Goal: Transaction & Acquisition: Purchase product/service

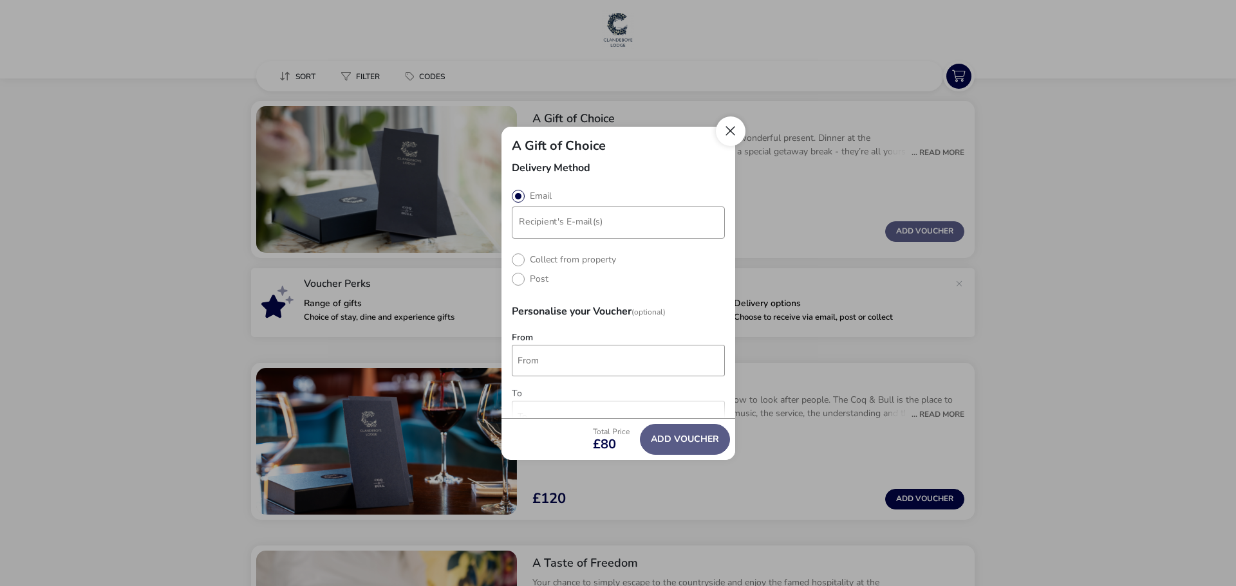
click at [721, 133] on button "Close" at bounding box center [731, 131] width 30 height 30
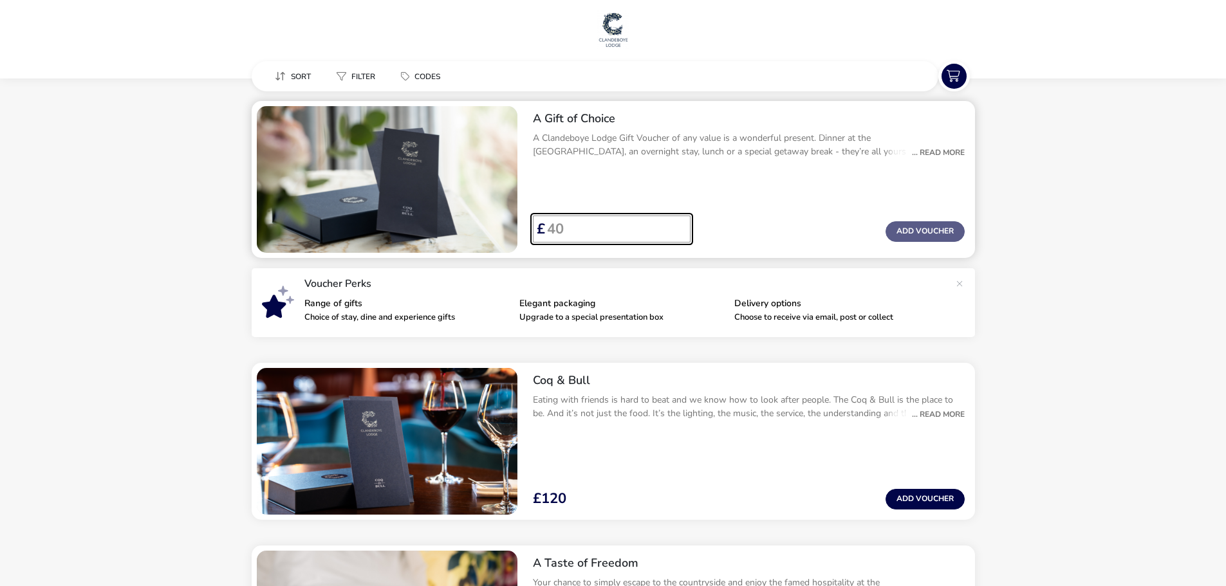
click at [600, 228] on input "Voucher Price" at bounding box center [612, 229] width 135 height 27
type input "150"
click at [927, 175] on div "A Gift of Choice A Clandeboye Lodge Gift Voucher of any value is a wonderful pr…" at bounding box center [749, 140] width 452 height 78
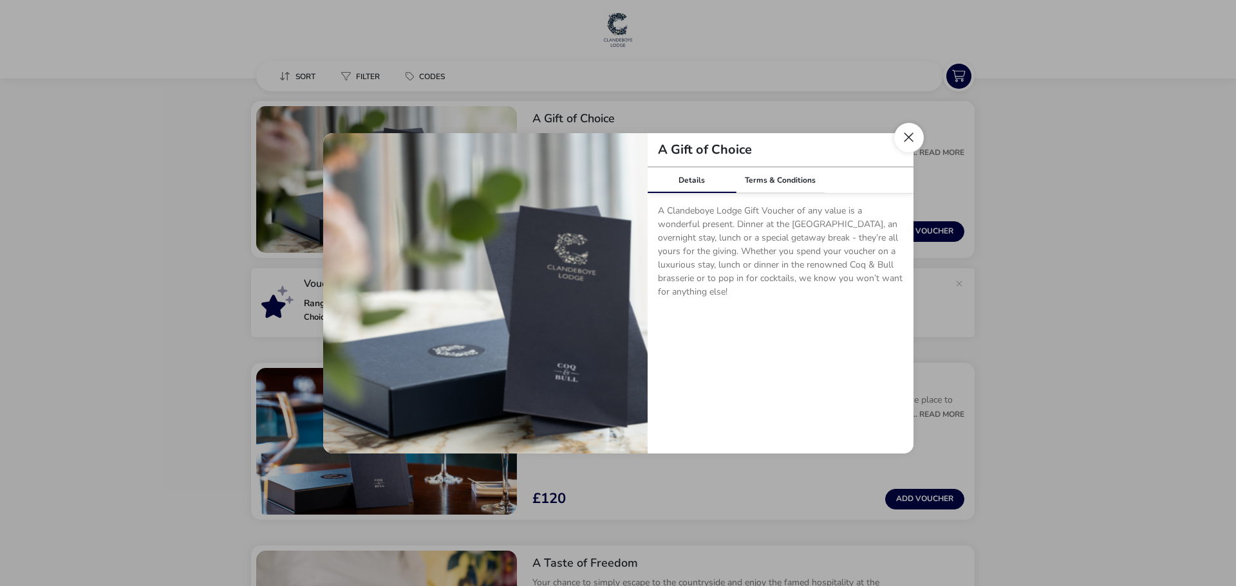
click at [907, 146] on button "Close dialog" at bounding box center [909, 138] width 30 height 30
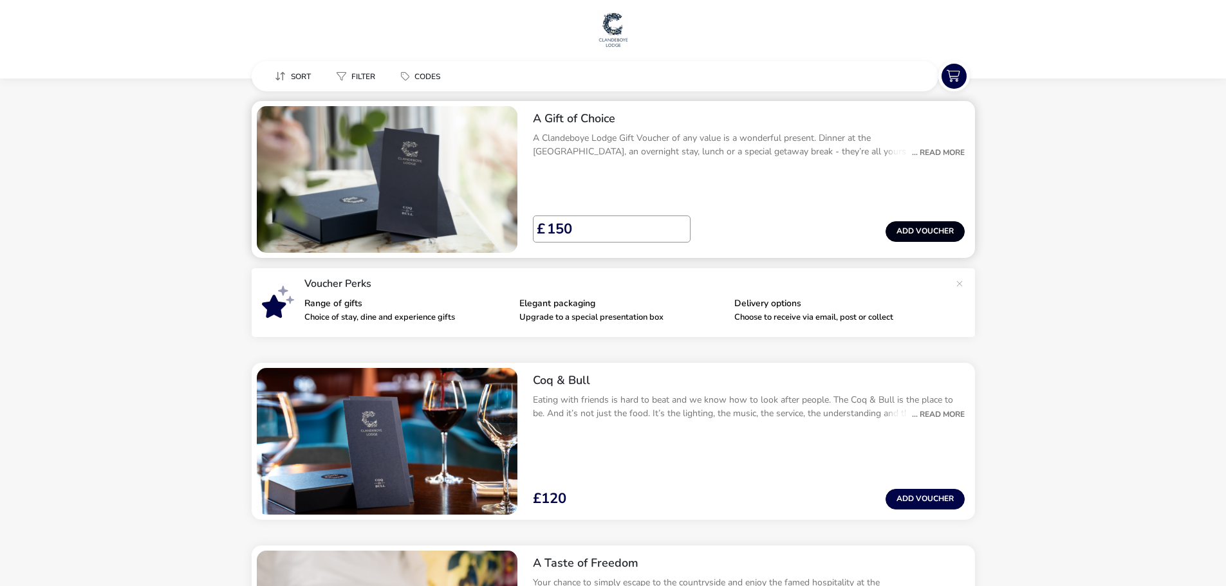
click at [927, 227] on button "Add Voucher" at bounding box center [925, 231] width 79 height 21
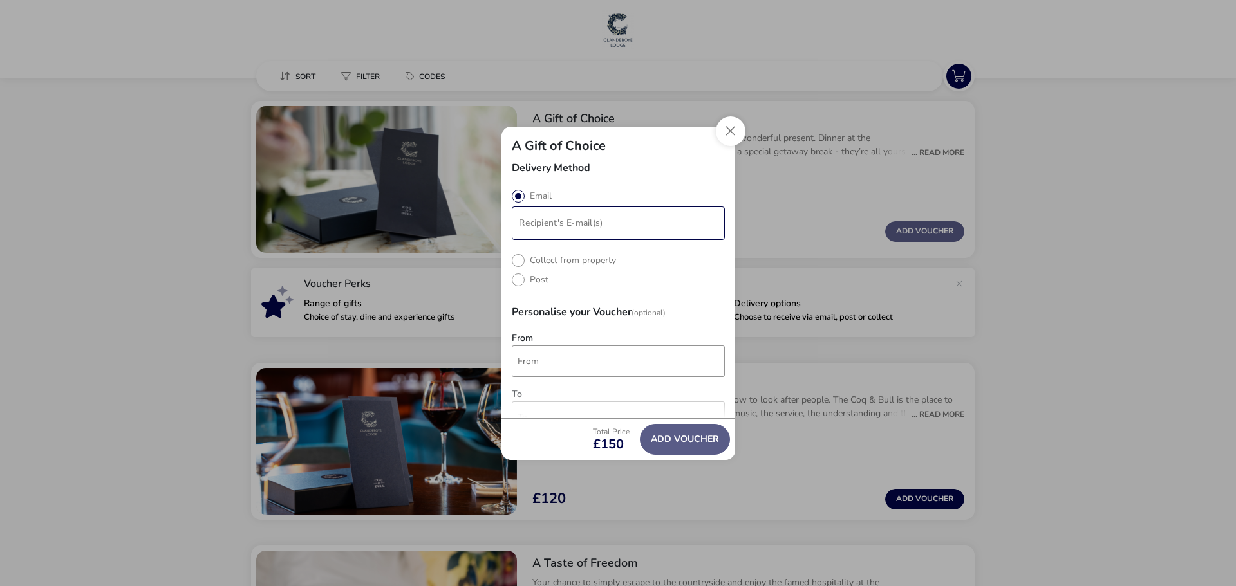
click at [544, 220] on input "modalAddVoucherInfo" at bounding box center [618, 223] width 208 height 28
type input "[EMAIL_ADDRESS][DOMAIN_NAME]"
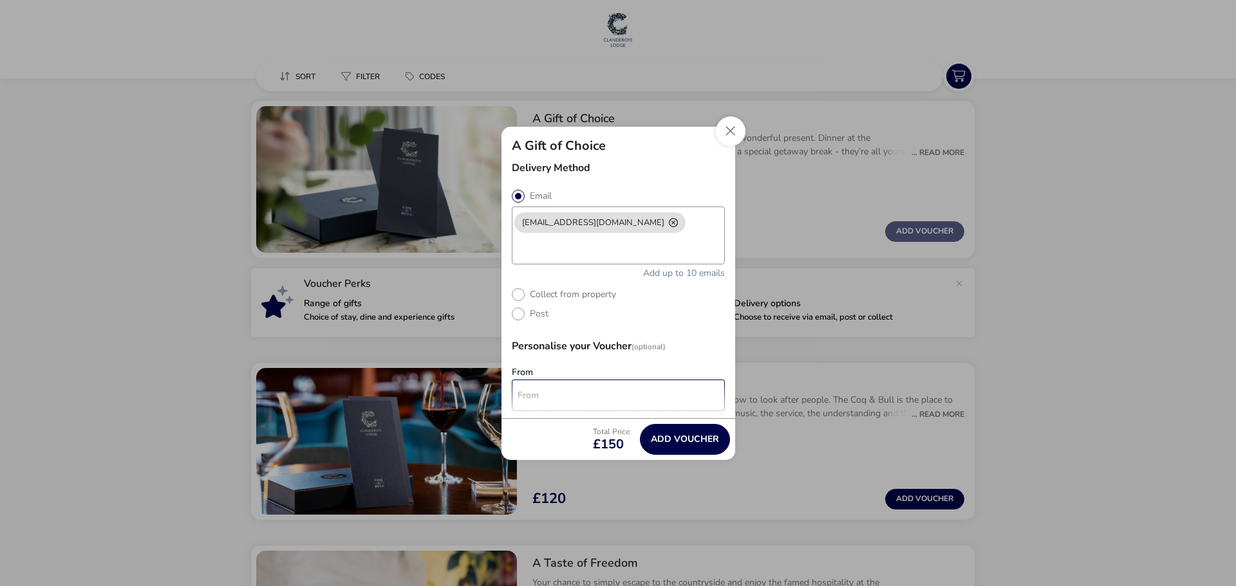
click at [606, 359] on div "Delivery Method Email [EMAIL_ADDRESS][DOMAIN_NAME] Add up to 10 emails Collect …" at bounding box center [618, 291] width 234 height 256
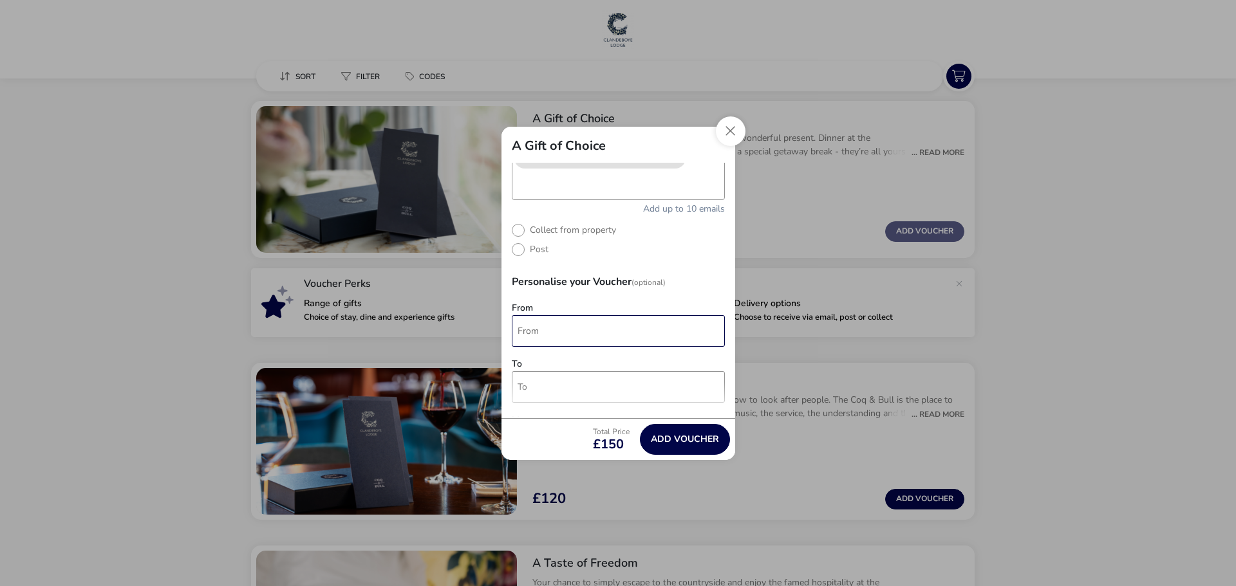
scroll to position [129, 0]
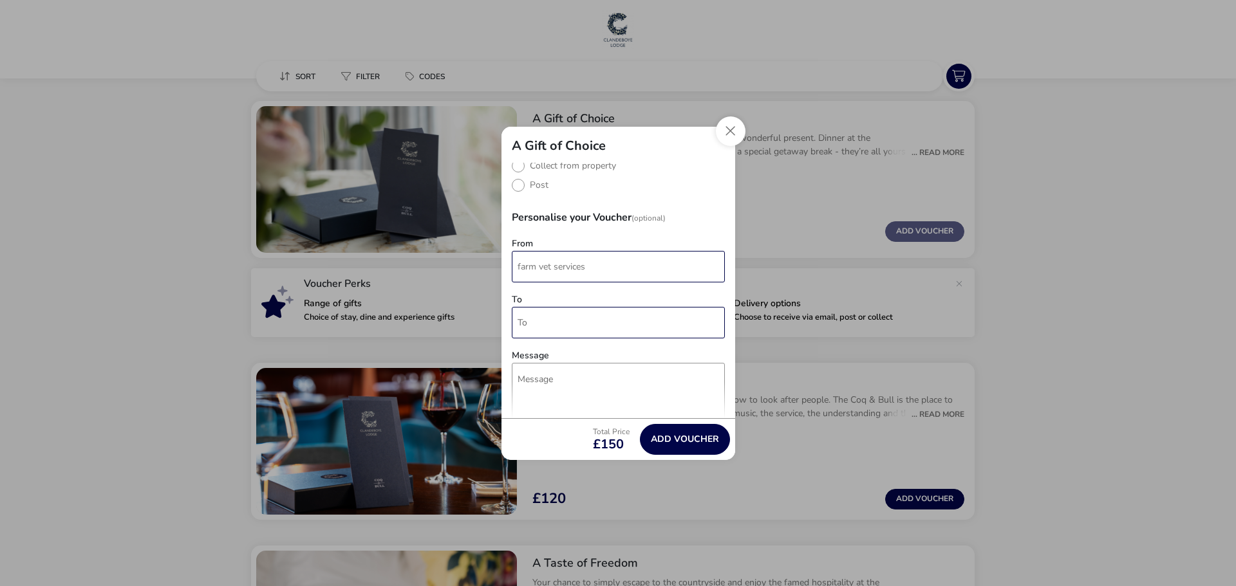
type input "farm vet services"
click at [584, 316] on input "To" at bounding box center [618, 323] width 213 height 32
type input "aoife and [PERSON_NAME]"
click at [571, 386] on textarea "Message" at bounding box center [618, 422] width 213 height 119
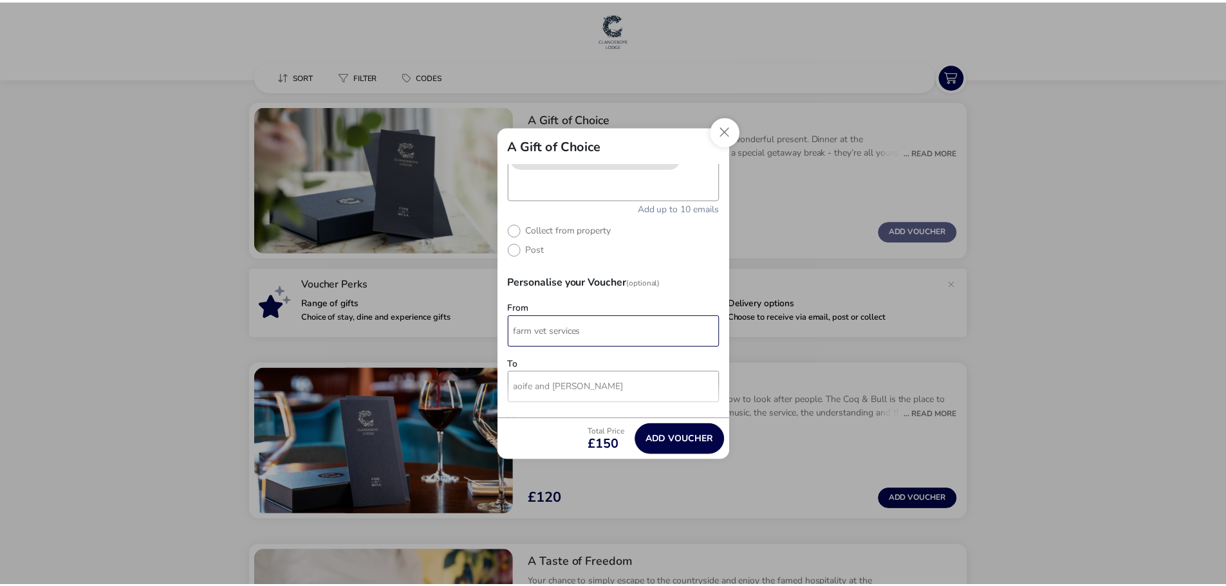
scroll to position [0, 0]
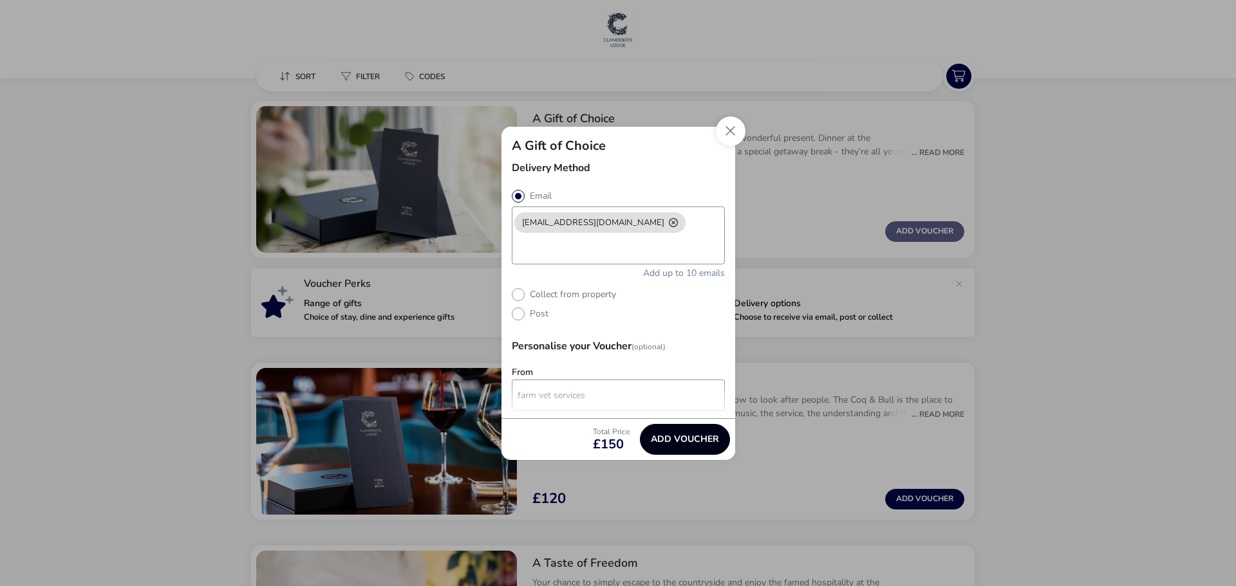
type textarea "congratulations on your wedding day! we wish you all the best for the future!"
click at [671, 447] on button "Add Voucher" at bounding box center [685, 439] width 90 height 31
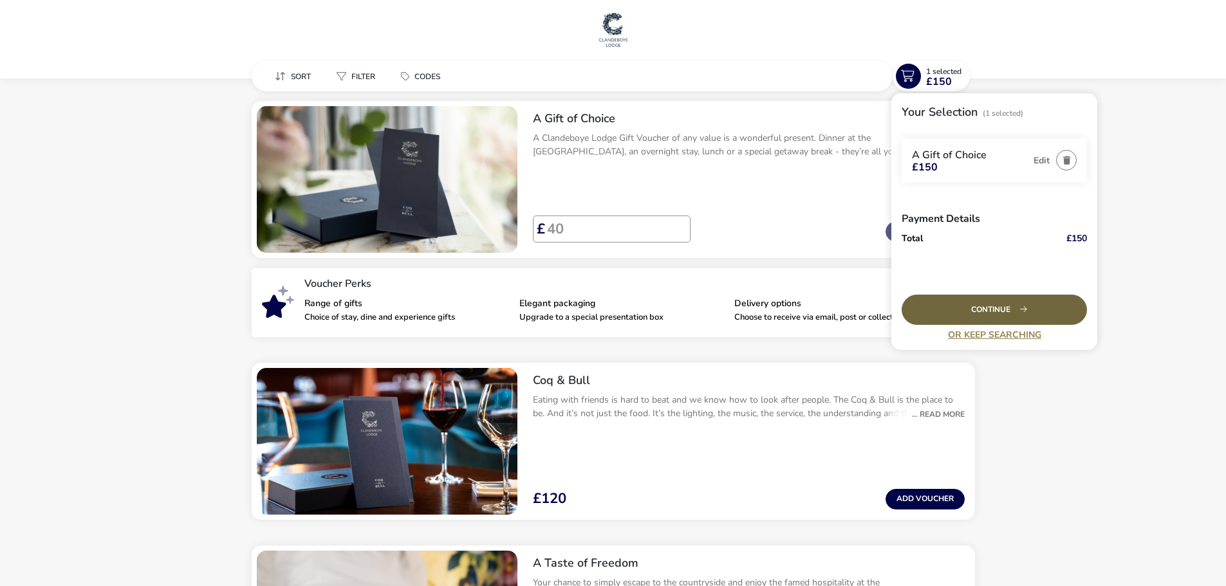
click at [1016, 314] on div "Continue" at bounding box center [994, 310] width 185 height 30
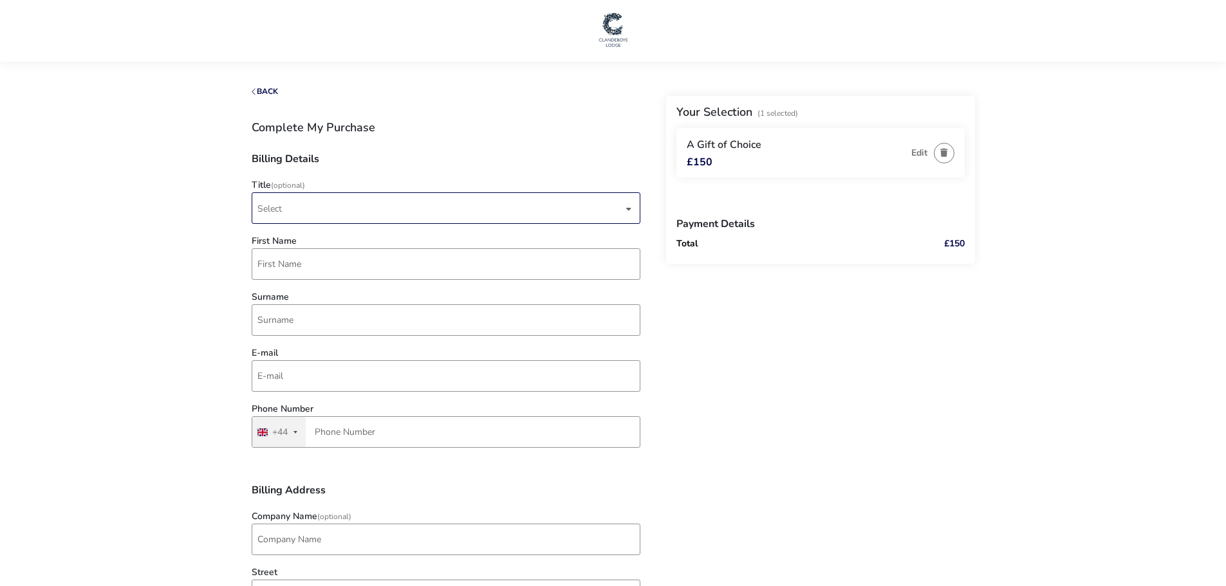
drag, startPoint x: 337, startPoint y: 214, endPoint x: 348, endPoint y: 221, distance: 13.0
click at [336, 214] on span "Select" at bounding box center [440, 208] width 366 height 30
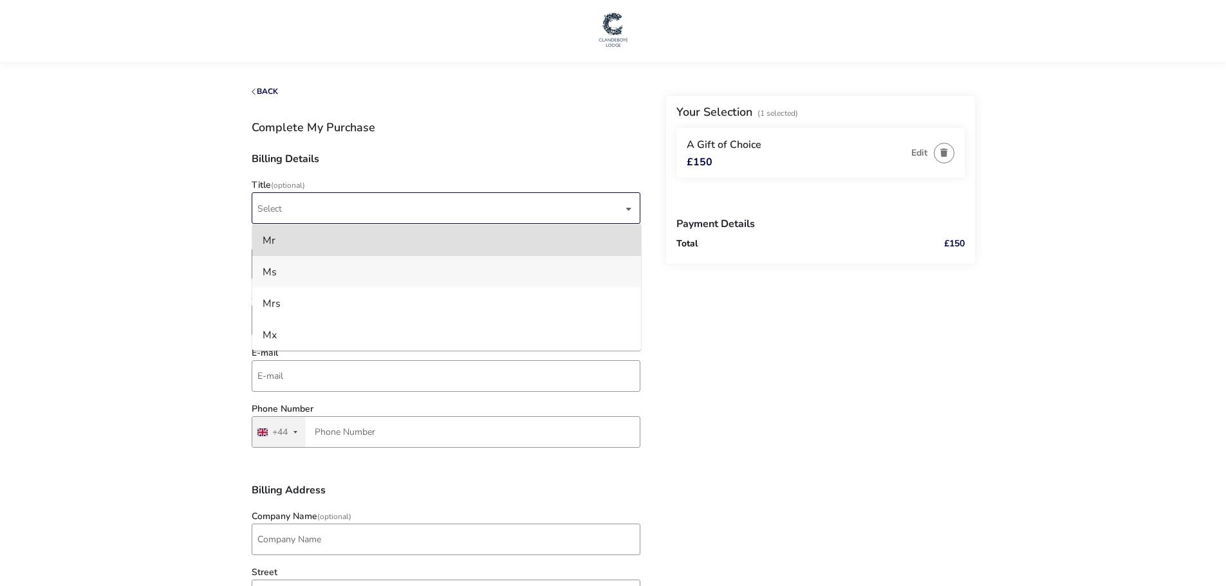
click at [367, 258] on li "Ms" at bounding box center [446, 272] width 389 height 32
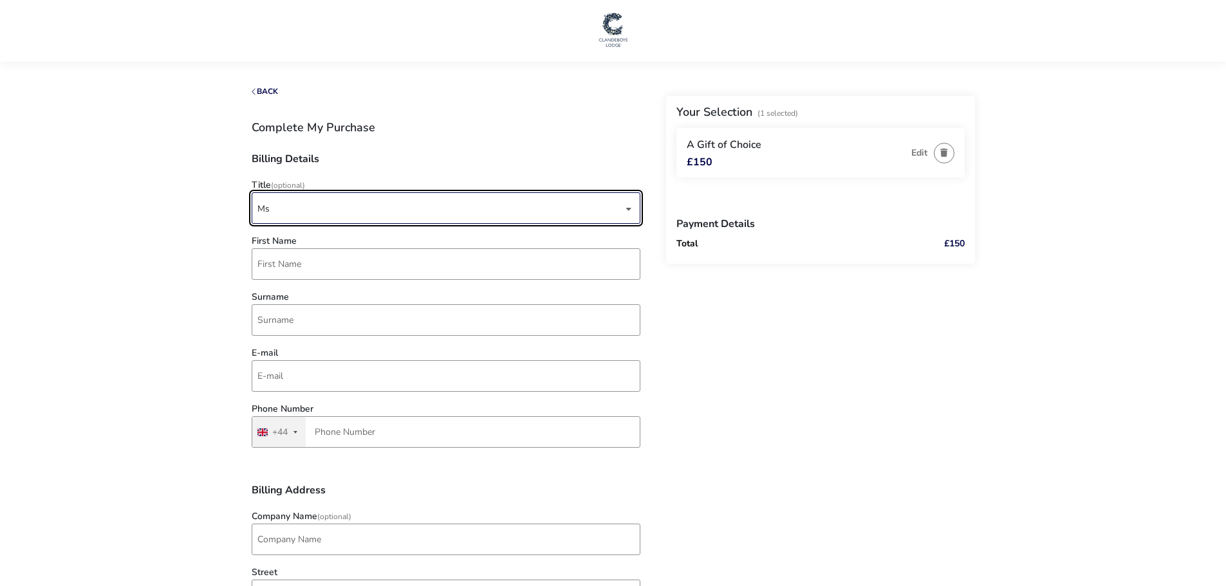
click at [731, 165] on div "£150" at bounding box center [796, 162] width 218 height 10
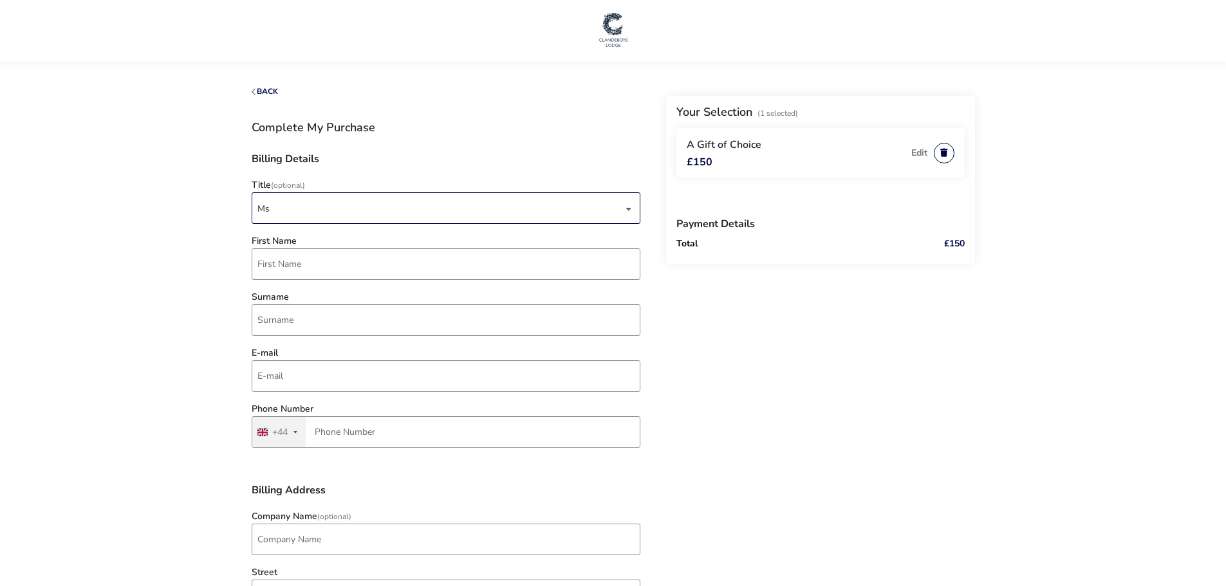
click at [940, 158] on button "button" at bounding box center [944, 153] width 21 height 21
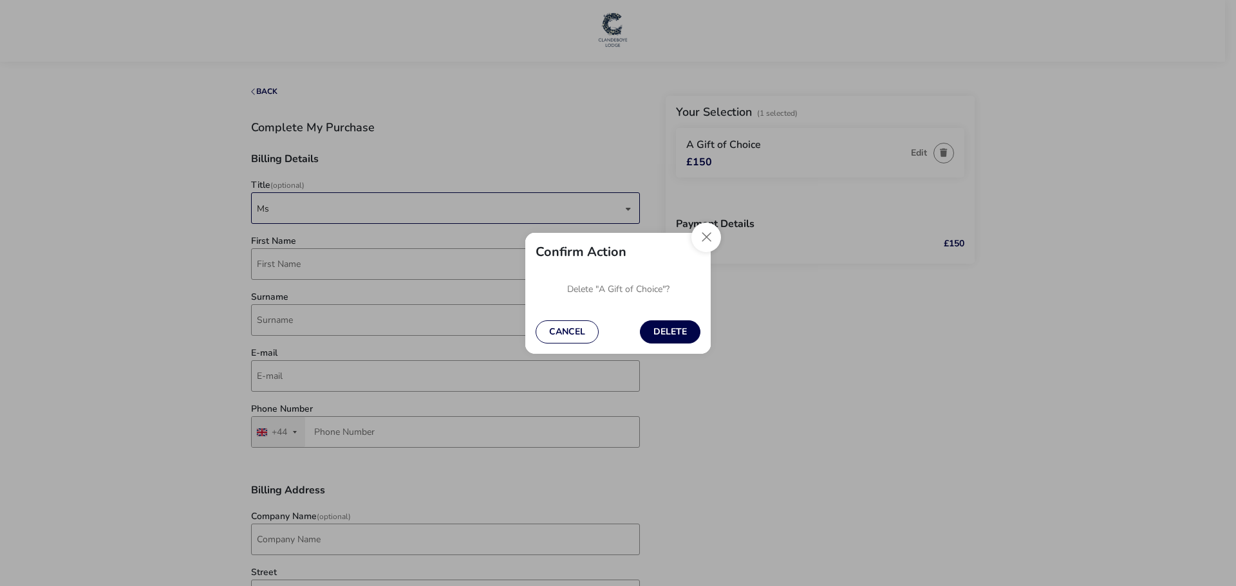
click at [620, 310] on div "Cancel Delete" at bounding box center [617, 332] width 185 height 44
click at [704, 237] on button "Close" at bounding box center [706, 238] width 30 height 30
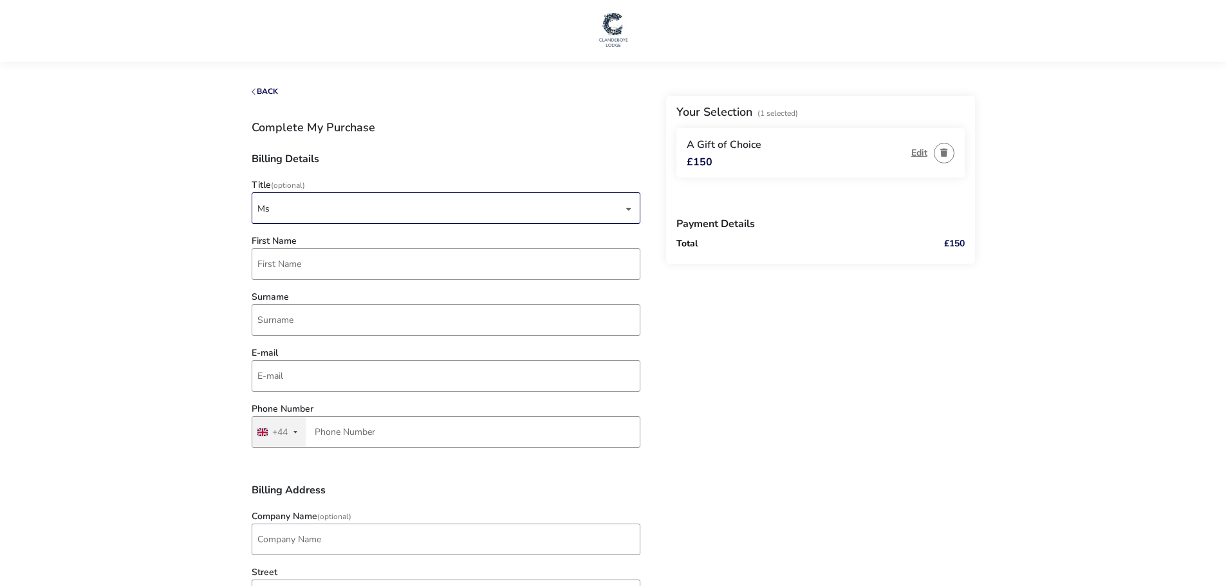
click at [919, 150] on button "Edit" at bounding box center [919, 153] width 16 height 10
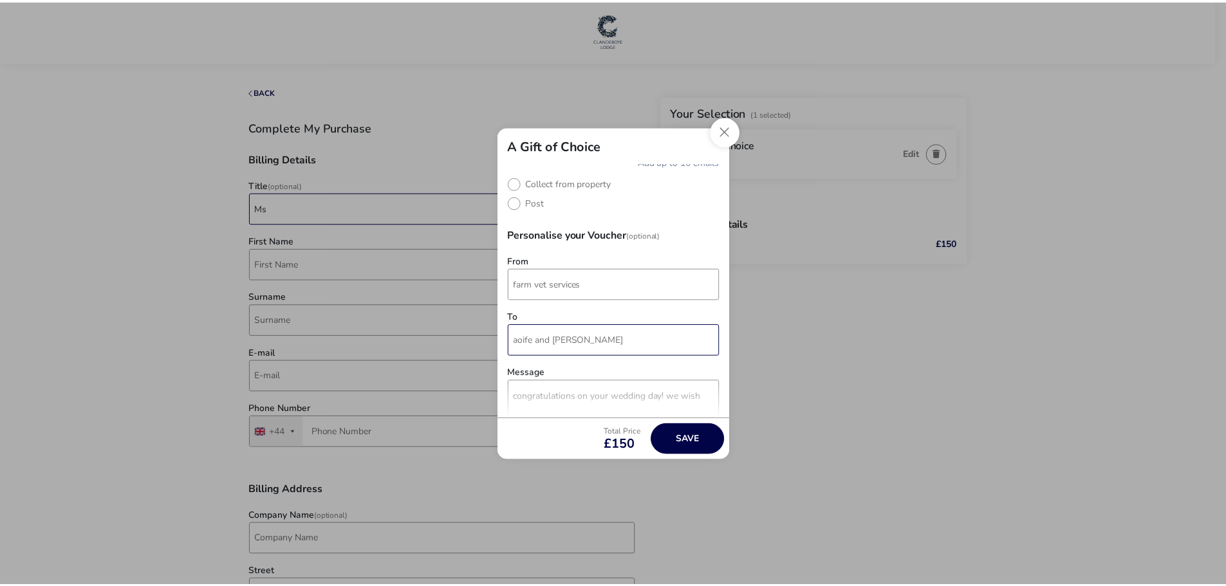
scroll to position [129, 0]
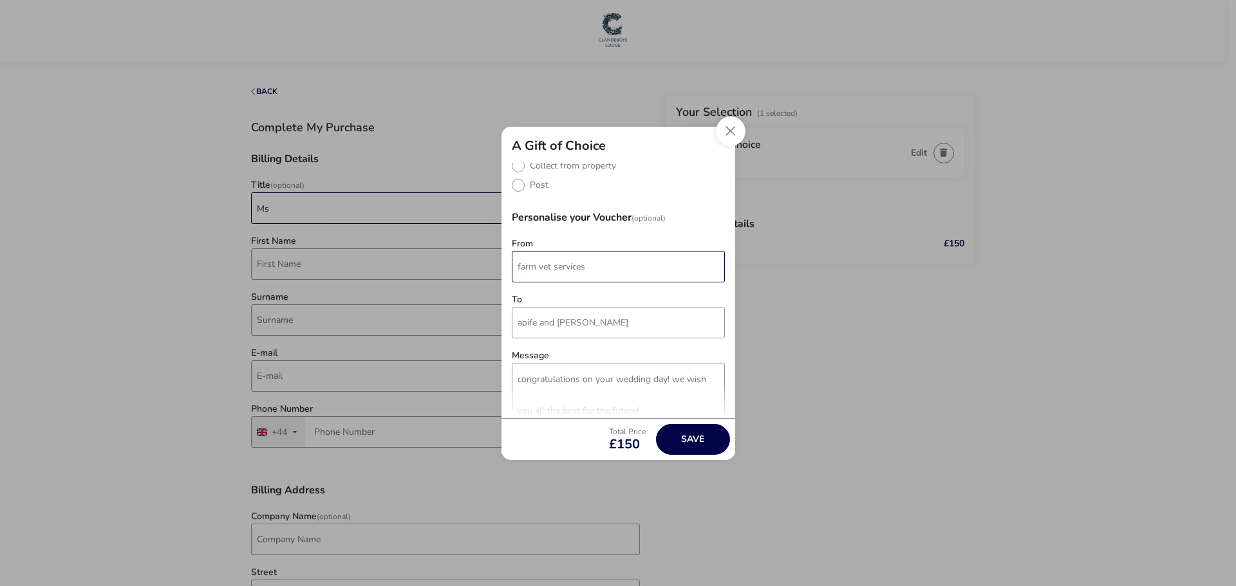
drag, startPoint x: 598, startPoint y: 271, endPoint x: 487, endPoint y: 288, distance: 112.0
click at [487, 288] on div "A Gift of Choice Delivery Method Email [EMAIL_ADDRESS][DOMAIN_NAME] Add up to 1…" at bounding box center [618, 293] width 1236 height 586
type input "P"
type input "k"
type input "[PERSON_NAME], [PERSON_NAME], [PERSON_NAME] & [PERSON_NAME]"
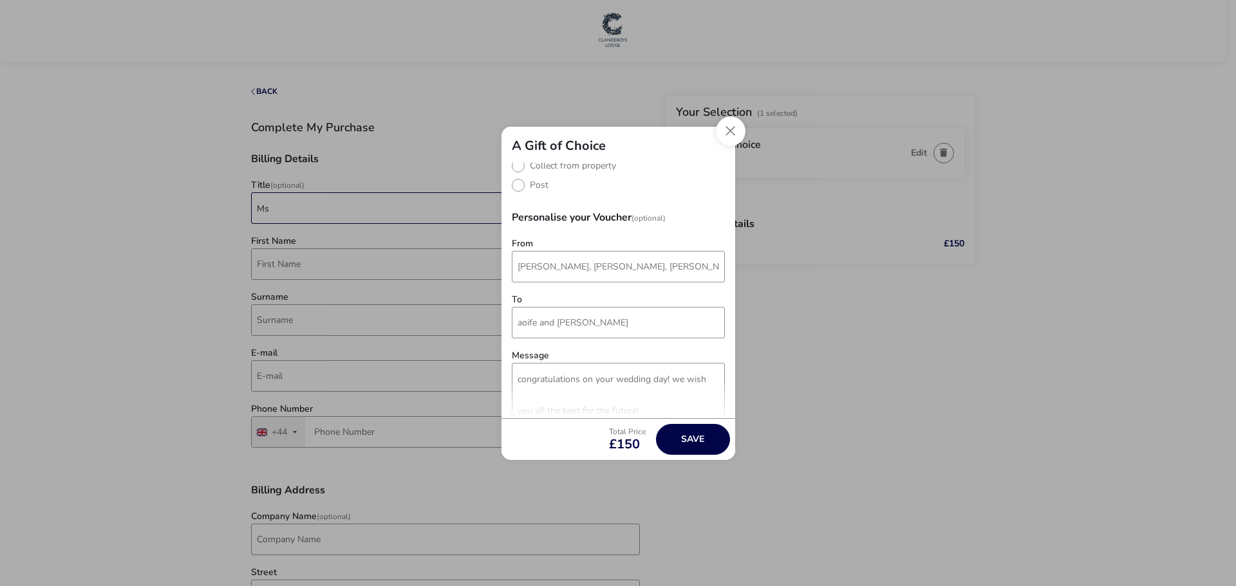
click at [593, 296] on div "To" at bounding box center [618, 320] width 213 height 50
click at [696, 444] on button "Save" at bounding box center [693, 439] width 74 height 31
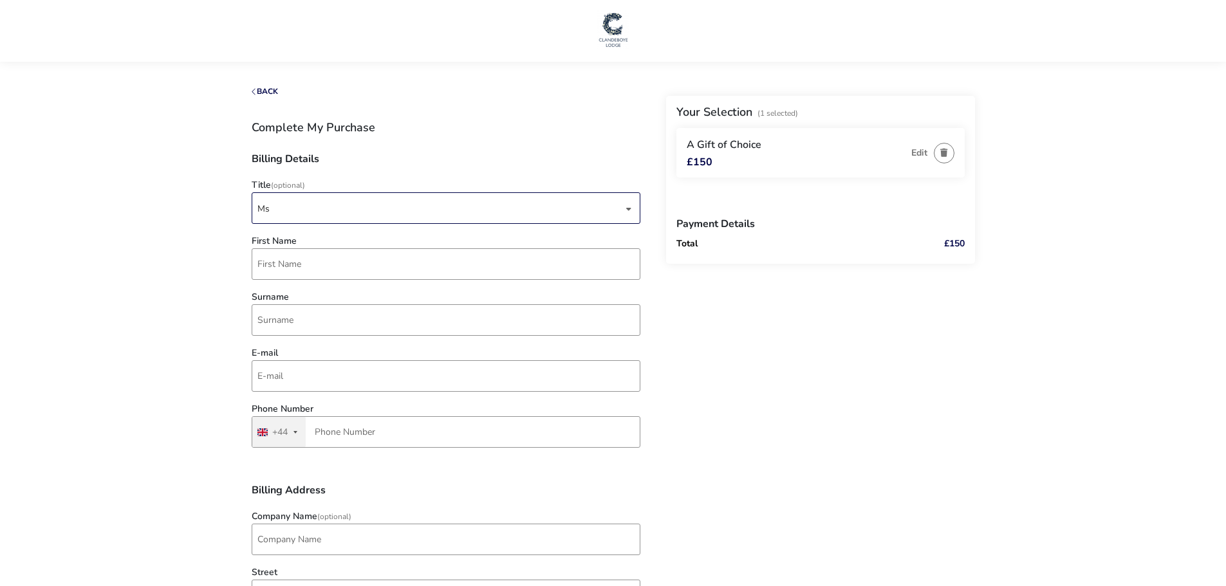
click at [380, 209] on div "Ms" at bounding box center [440, 209] width 366 height 32
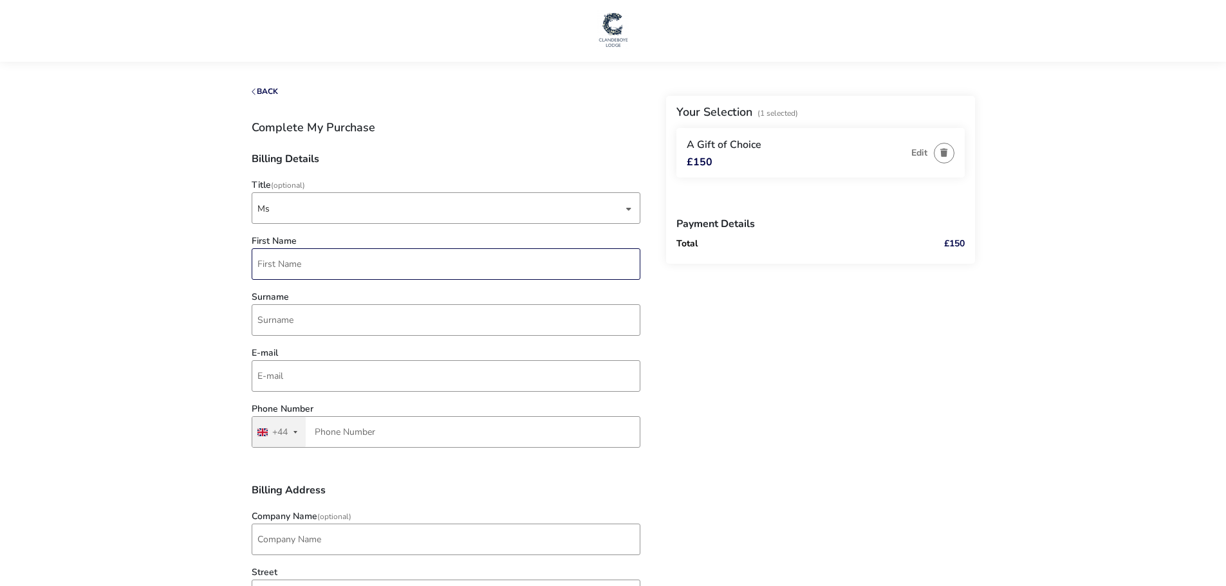
click at [301, 258] on input "First Name" at bounding box center [446, 264] width 389 height 32
type input "[PERSON_NAME]"
click at [342, 325] on input "Surname" at bounding box center [446, 320] width 389 height 32
type input "strange"
click at [292, 383] on input "E-mail" at bounding box center [446, 376] width 389 height 32
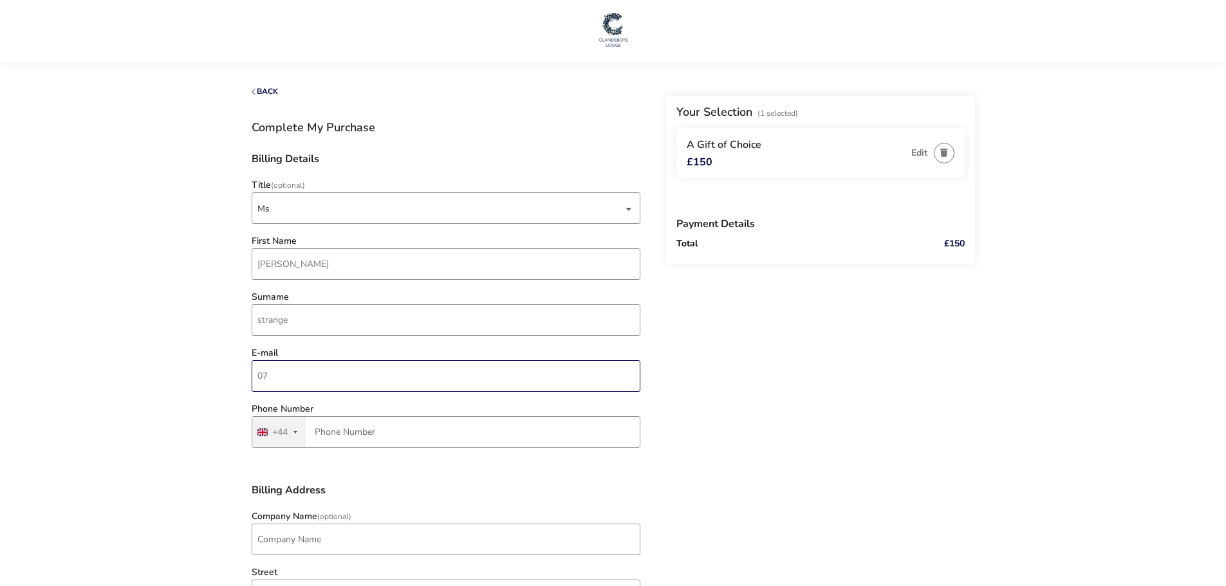
type input "0"
type input "[EMAIL_ADDRESS][DOMAIN_NAME]"
click at [452, 423] on input "Phone Number" at bounding box center [446, 432] width 389 height 32
type input "7731 830009"
click at [373, 488] on h3 "Billing Address" at bounding box center [446, 495] width 389 height 21
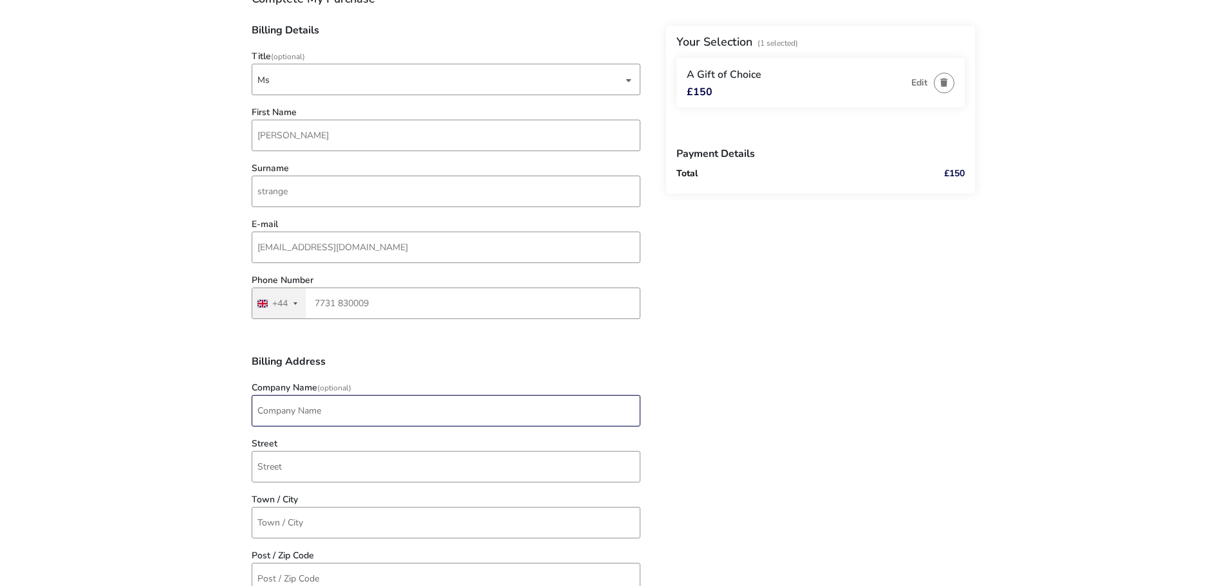
drag, startPoint x: 334, startPoint y: 417, endPoint x: 352, endPoint y: 425, distance: 19.9
click at [334, 417] on input "Company Name (Optional)" at bounding box center [446, 411] width 389 height 32
click at [228, 464] on naf-pibe-voucher-state "1 Selected £150 Back Your Selection (1 Selected) A Gift of Choice £150 Edit Pay…" at bounding box center [613, 493] width 1226 height 1245
click at [274, 463] on input "Street" at bounding box center [446, 467] width 389 height 32
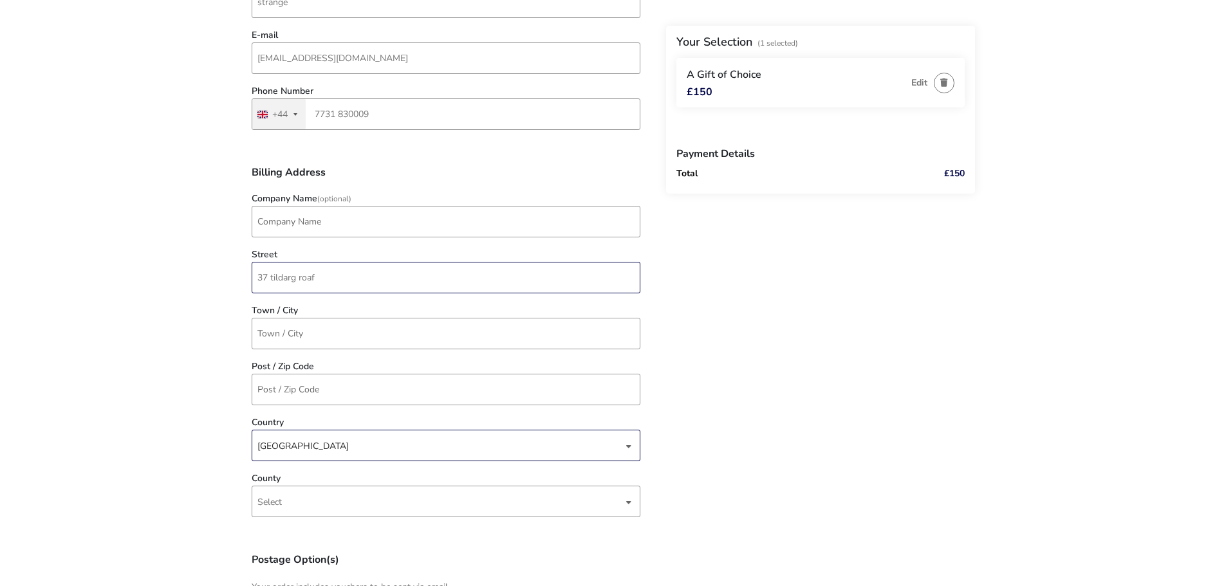
scroll to position [322, 0]
type input "[STREET_ADDRESS]"
click at [342, 341] on input "Town / City" at bounding box center [446, 330] width 389 height 32
drag, startPoint x: 306, startPoint y: 337, endPoint x: 212, endPoint y: 340, distance: 94.0
click at [212, 340] on naf-pibe-voucher-state "1 Selected £150 Back Your Selection (1 Selected) A Gift of Choice £150 Edit Pay…" at bounding box center [613, 300] width 1226 height 1245
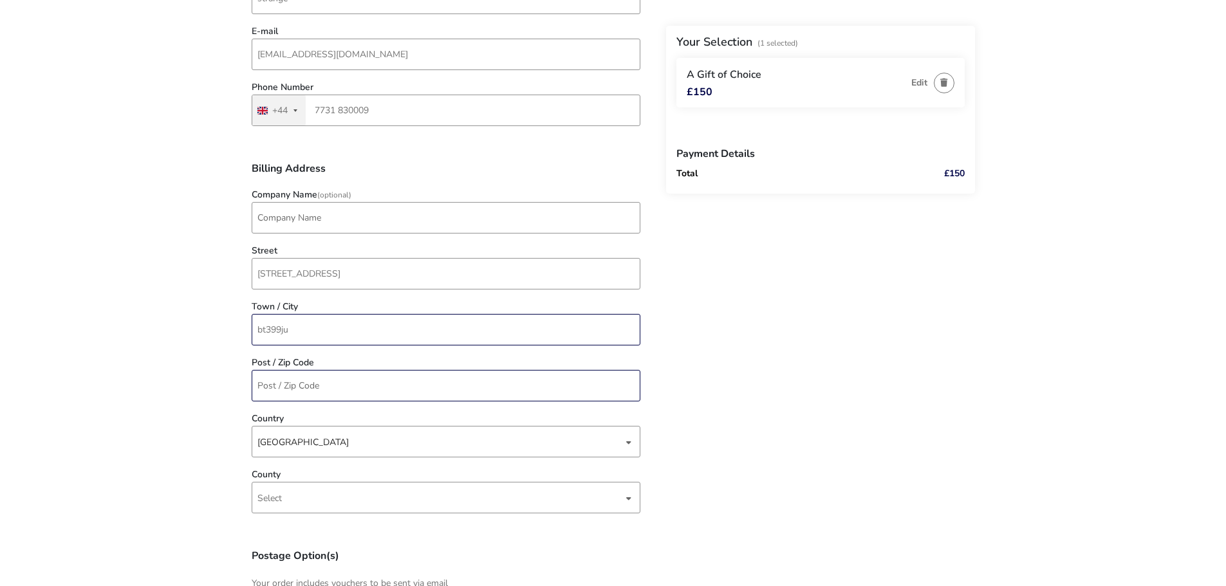
type input "bt399ju"
click at [268, 382] on input "Post / Zip Code" at bounding box center [446, 386] width 389 height 32
paste input "bt399ju"
type input "bt399ju"
drag, startPoint x: 305, startPoint y: 335, endPoint x: 227, endPoint y: 319, distance: 79.5
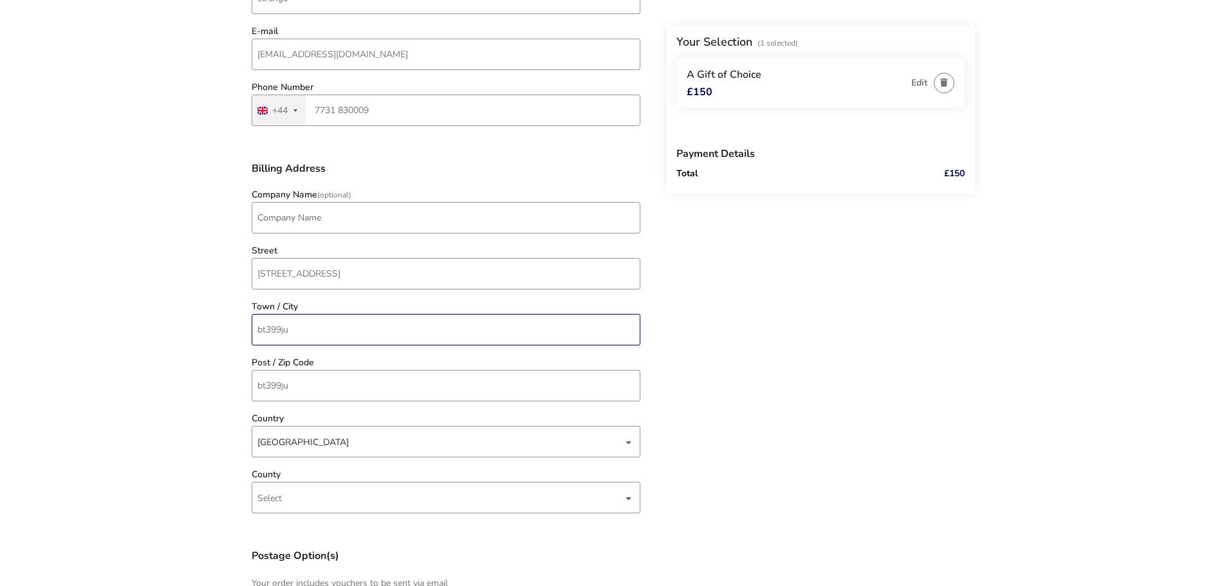
click at [226, 322] on naf-pibe-voucher-state "1 Selected £150 Back Your Selection (1 Selected) A Gift of Choice £150 Edit Pay…" at bounding box center [613, 300] width 1226 height 1245
type input "ballyclare"
drag, startPoint x: 231, startPoint y: 321, endPoint x: 232, endPoint y: 332, distance: 11.6
click at [231, 331] on naf-pibe-voucher-state "1 Selected £150 Back Your Selection (1 Selected) A Gift of Choice £150 Edit Pay…" at bounding box center [613, 300] width 1226 height 1245
click at [328, 508] on span "Select" at bounding box center [440, 498] width 366 height 30
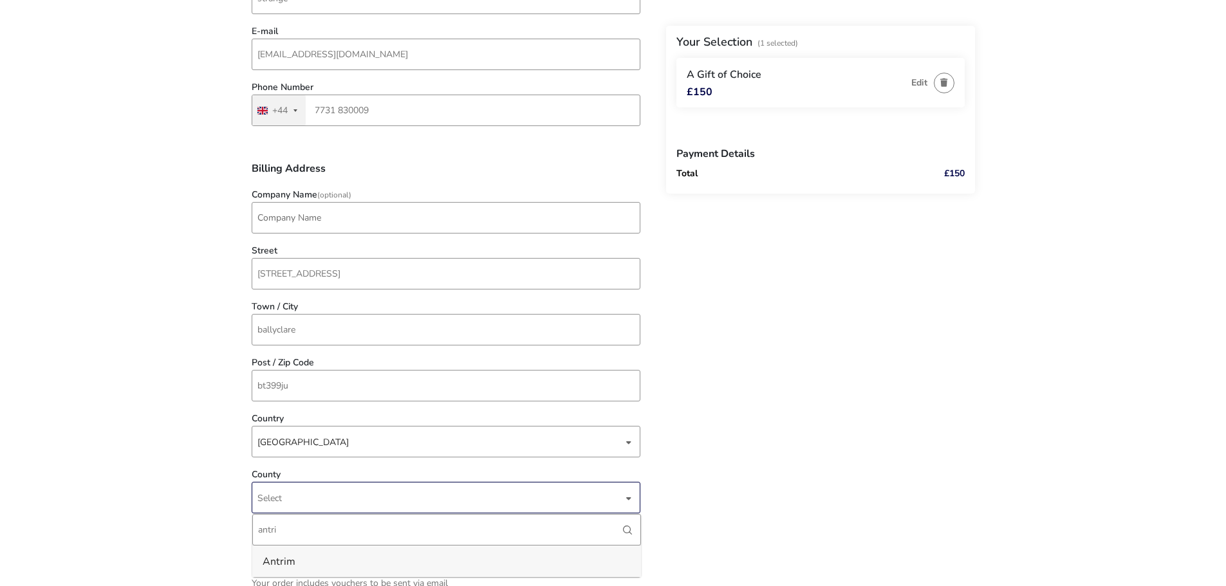
type input "antri"
click at [281, 561] on li "Antrim" at bounding box center [446, 562] width 389 height 32
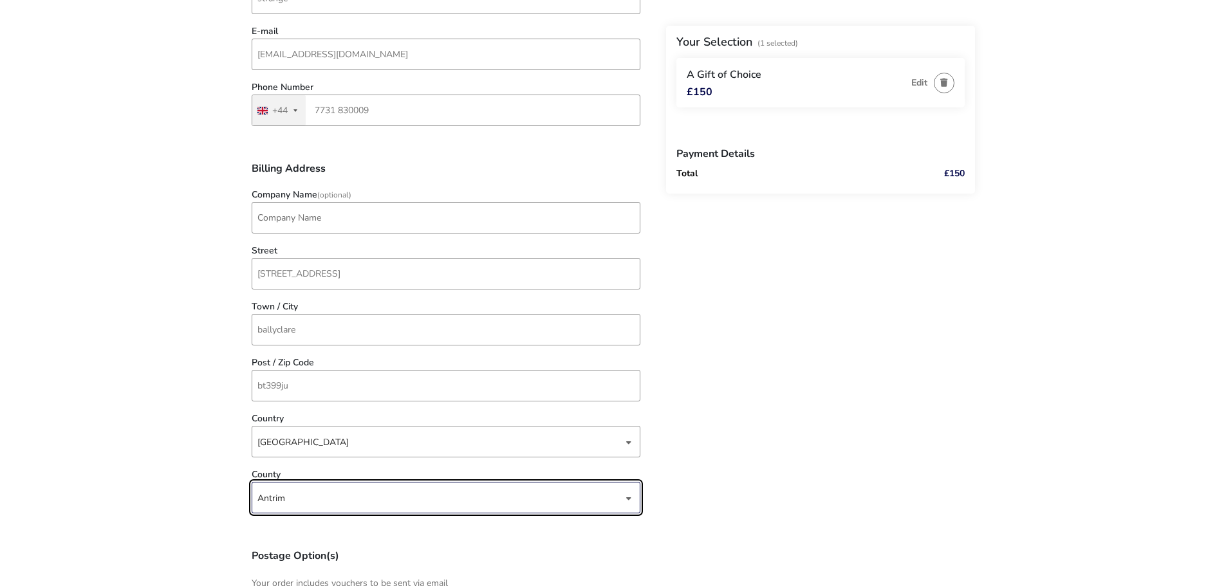
click at [192, 498] on naf-pibe-voucher-state "1 Selected £150 Back Your Selection (1 Selected) A Gift of Choice £150 Edit Pay…" at bounding box center [613, 300] width 1226 height 1245
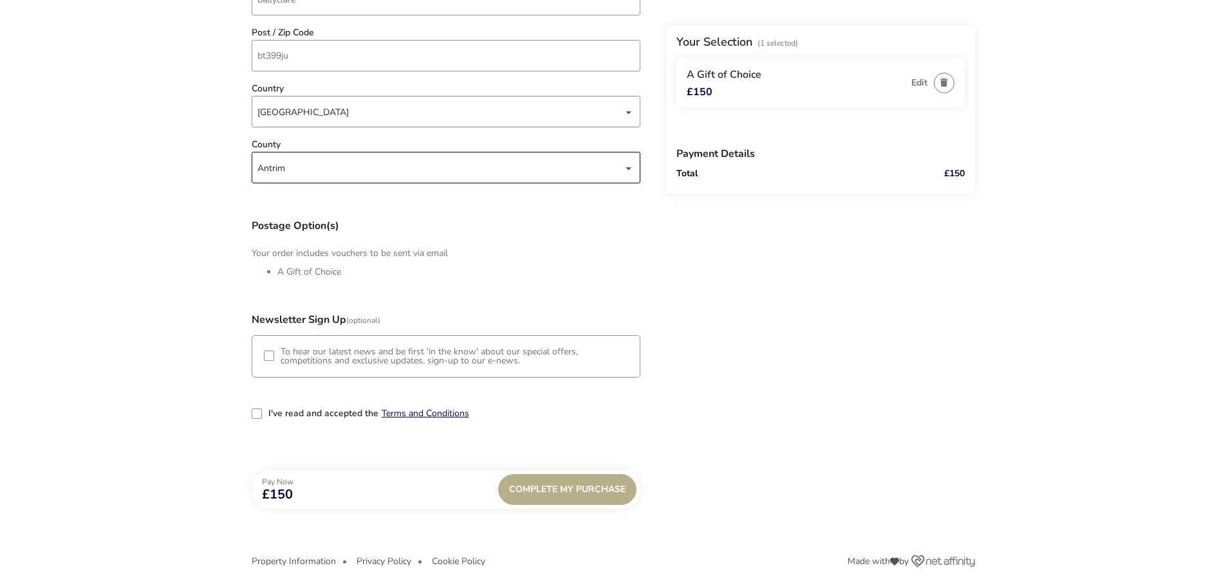
scroll to position [659, 0]
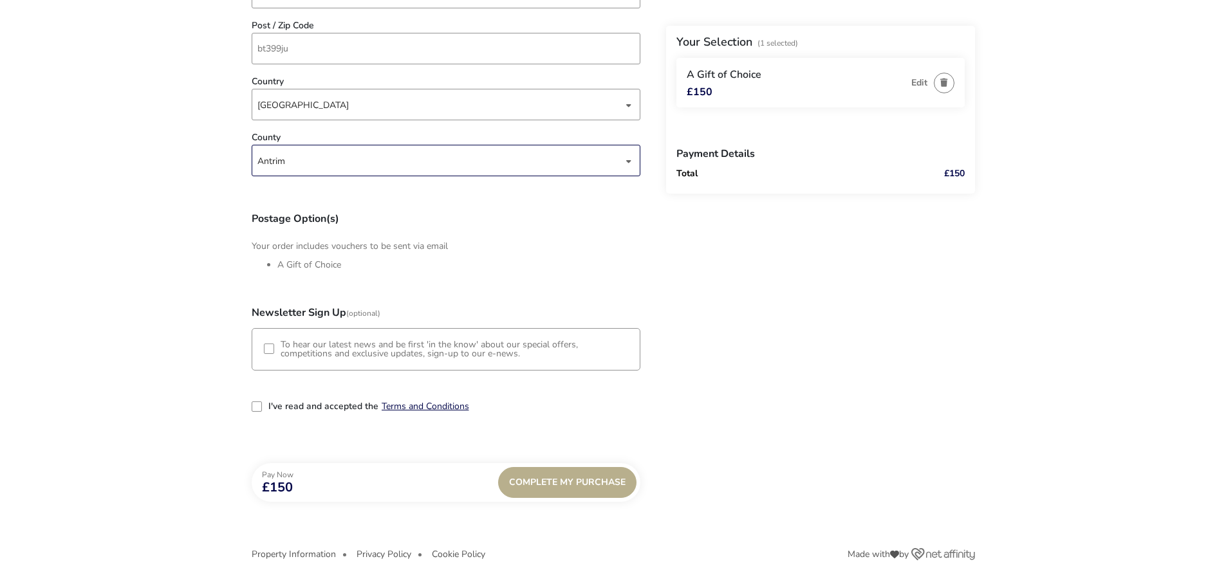
click at [256, 409] on div "3-term_condi" at bounding box center [257, 407] width 10 height 10
click at [566, 489] on div "Complete My Purchase" at bounding box center [567, 482] width 138 height 31
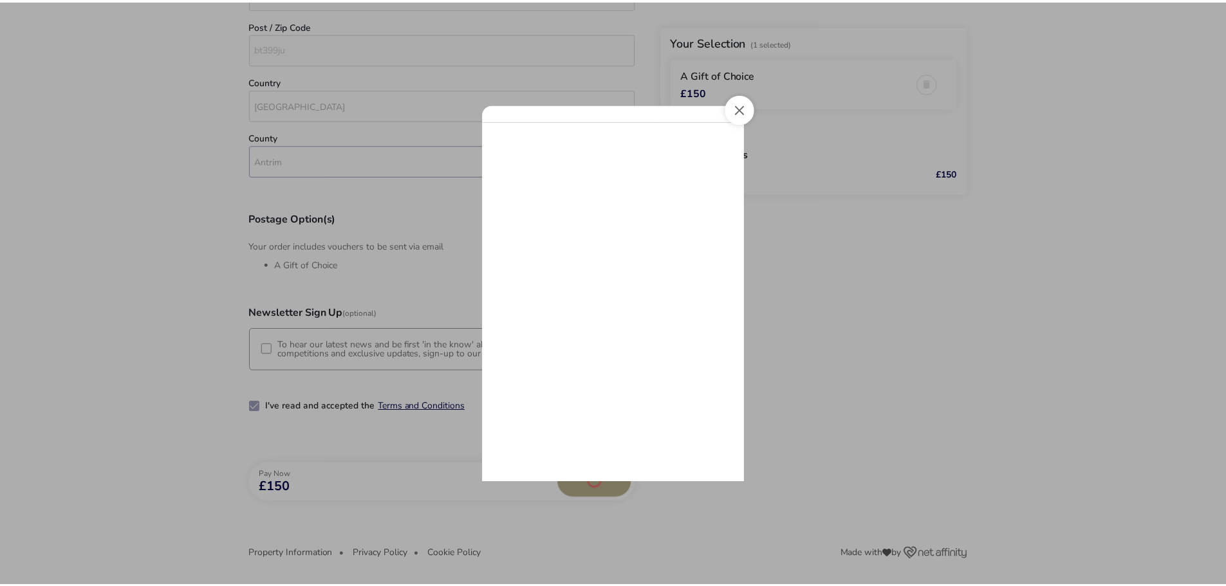
scroll to position [0, 0]
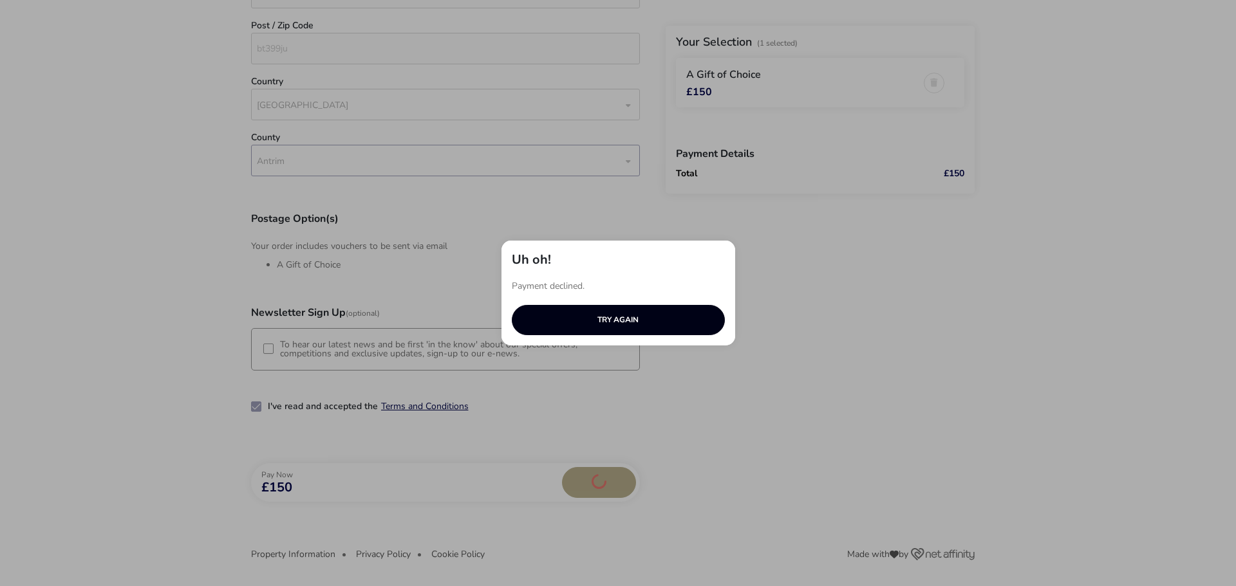
click at [611, 315] on button "TRY AGAIN" at bounding box center [618, 320] width 213 height 30
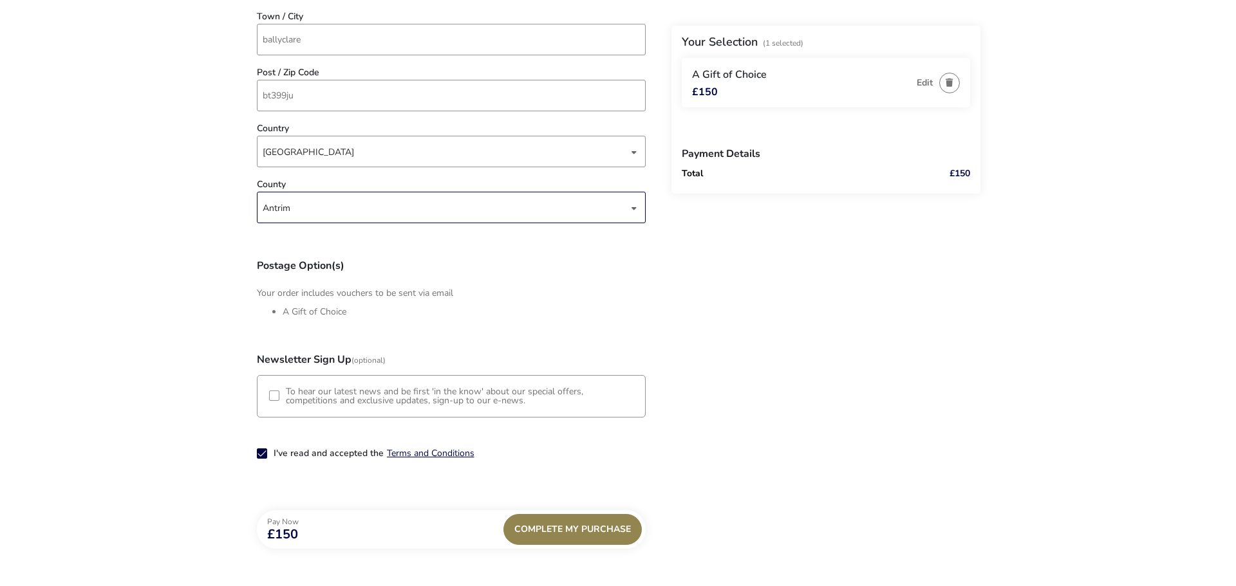
scroll to position [595, 0]
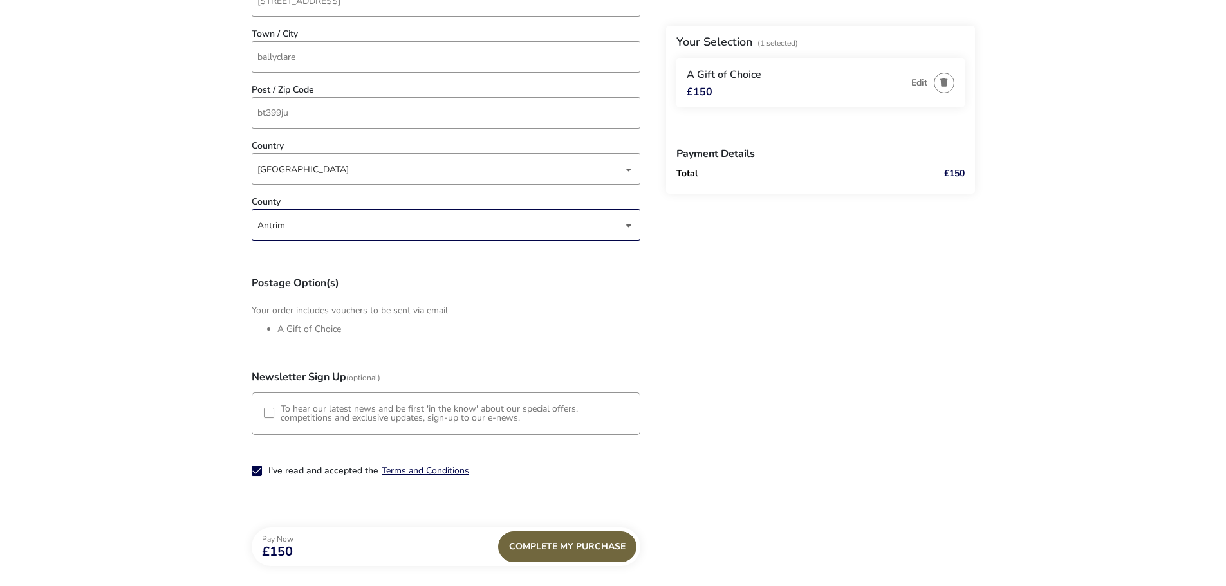
click at [552, 544] on div "Complete My Purchase" at bounding box center [567, 547] width 138 height 31
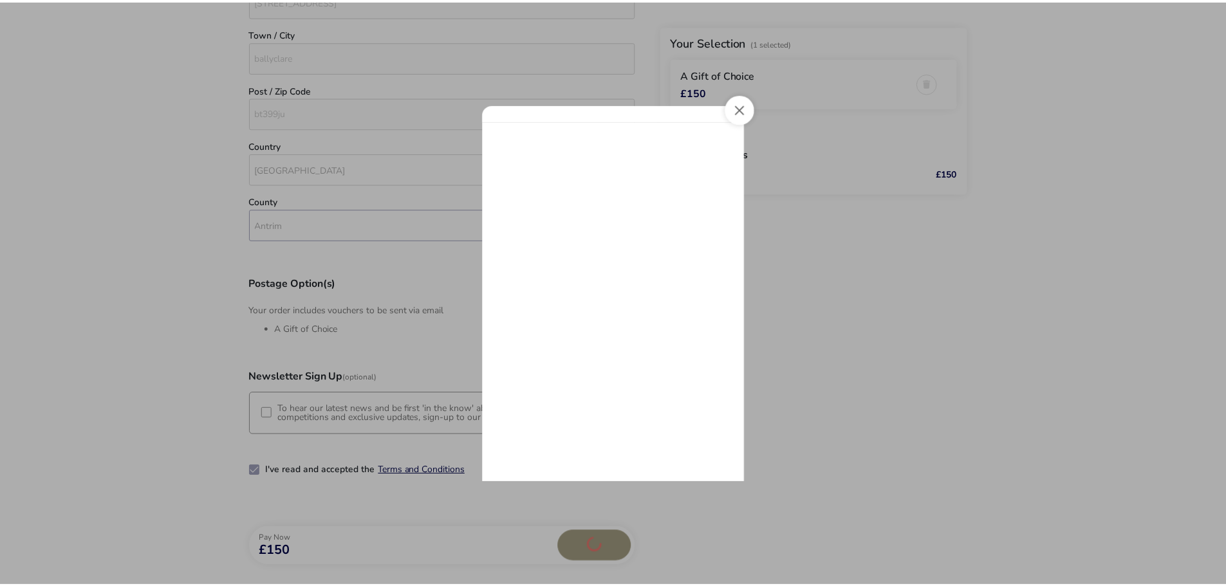
scroll to position [0, 0]
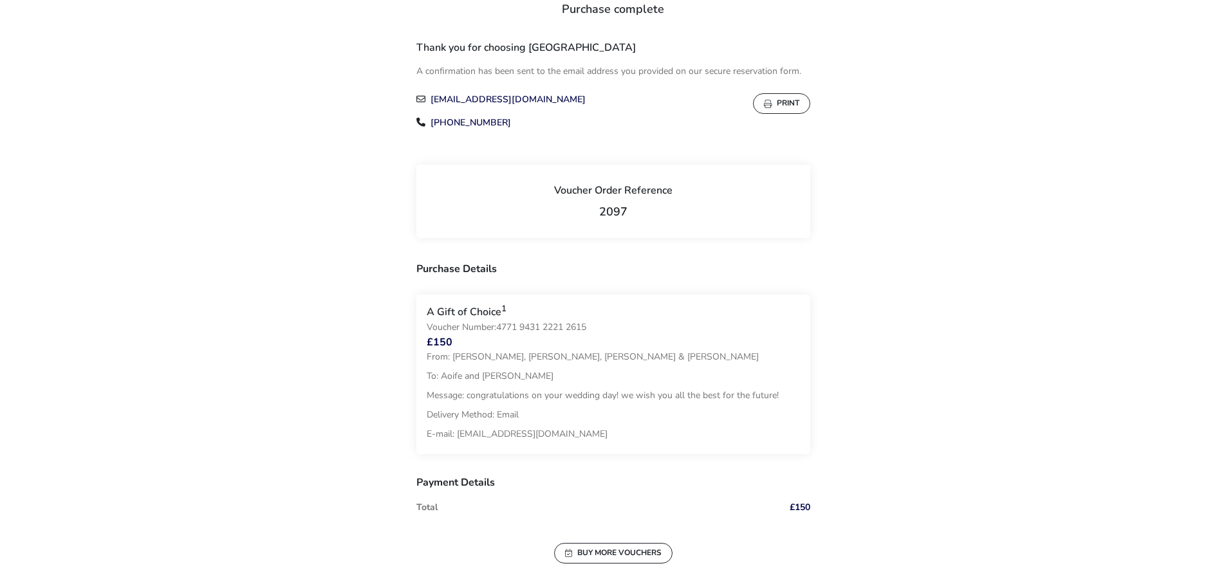
scroll to position [129, 0]
click at [773, 95] on button "Print" at bounding box center [781, 101] width 57 height 21
